Goal: Transaction & Acquisition: Purchase product/service

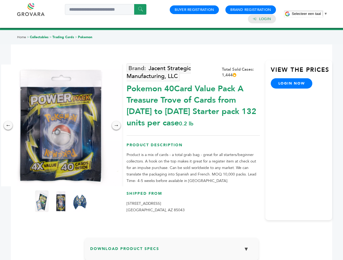
click at [309, 14] on span "Selecteer een taal" at bounding box center [305, 14] width 29 height 4
click at [61, 126] on img at bounding box center [61, 126] width 122 height 122
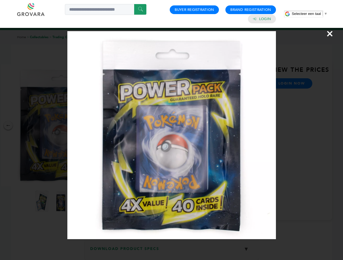
click at [8, 126] on div "×" at bounding box center [171, 130] width 343 height 260
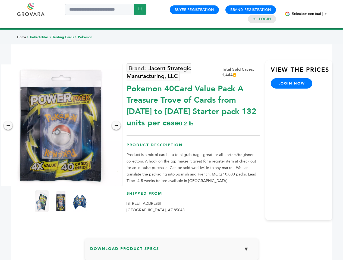
click at [116, 126] on div "→" at bounding box center [116, 125] width 9 height 9
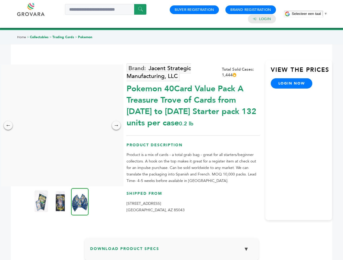
click at [42, 202] on img at bounding box center [41, 202] width 14 height 22
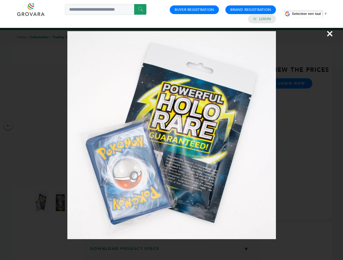
click at [61, 202] on div "×" at bounding box center [171, 130] width 343 height 260
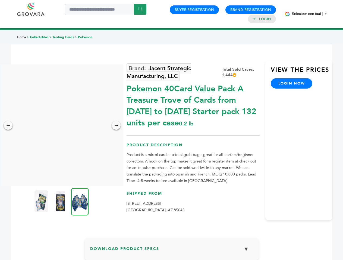
click at [80, 202] on img at bounding box center [80, 201] width 18 height 27
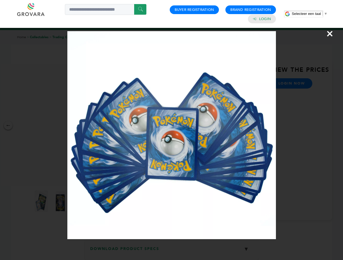
click at [171, 252] on div "×" at bounding box center [171, 130] width 343 height 260
